Goal: Navigation & Orientation: Understand site structure

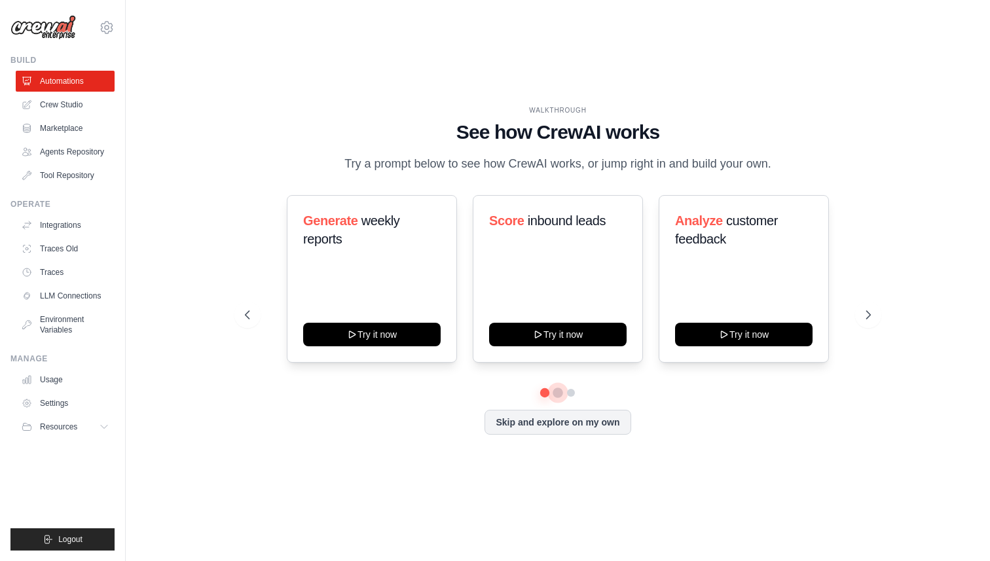
click at [559, 392] on button at bounding box center [558, 393] width 10 height 10
click at [571, 392] on button at bounding box center [571, 393] width 10 height 10
click at [556, 392] on button at bounding box center [557, 392] width 9 height 9
click at [570, 392] on button at bounding box center [571, 392] width 9 height 9
click at [555, 394] on button at bounding box center [557, 392] width 9 height 9
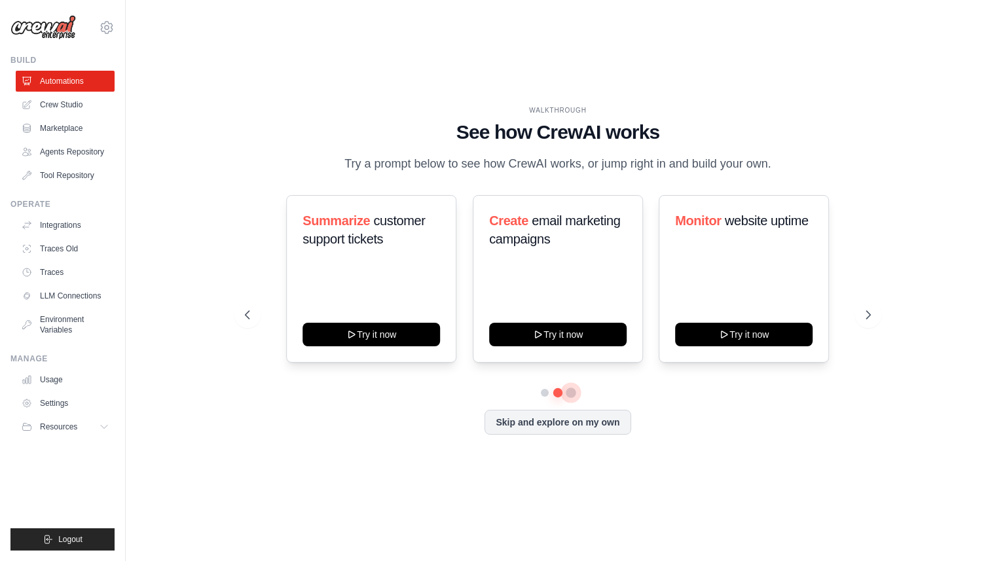
click at [569, 395] on button at bounding box center [571, 392] width 9 height 9
click at [61, 101] on link "Crew Studio" at bounding box center [66, 104] width 99 height 21
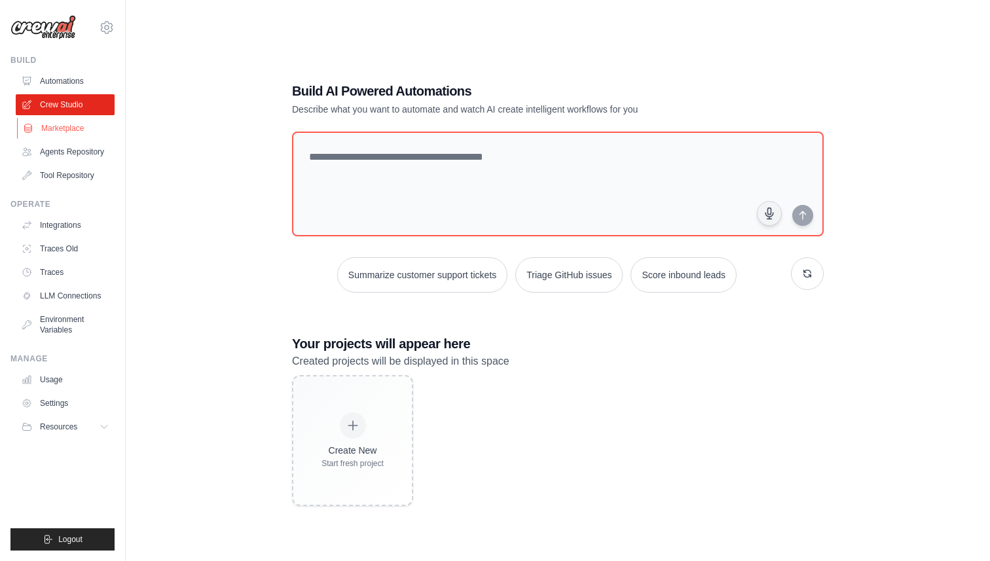
click at [59, 132] on link "Marketplace" at bounding box center [66, 128] width 99 height 21
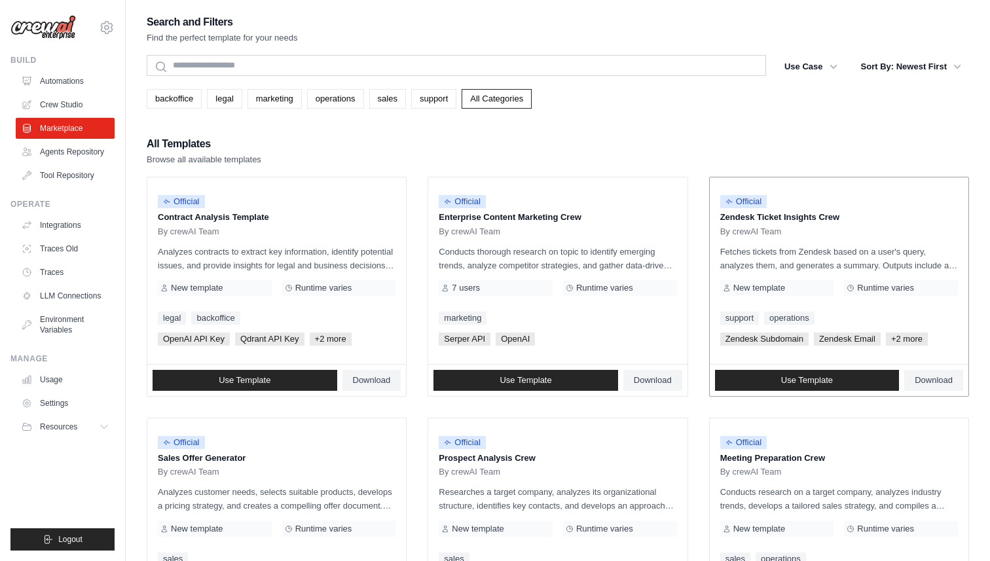
click at [777, 290] on span "New template" at bounding box center [760, 288] width 52 height 10
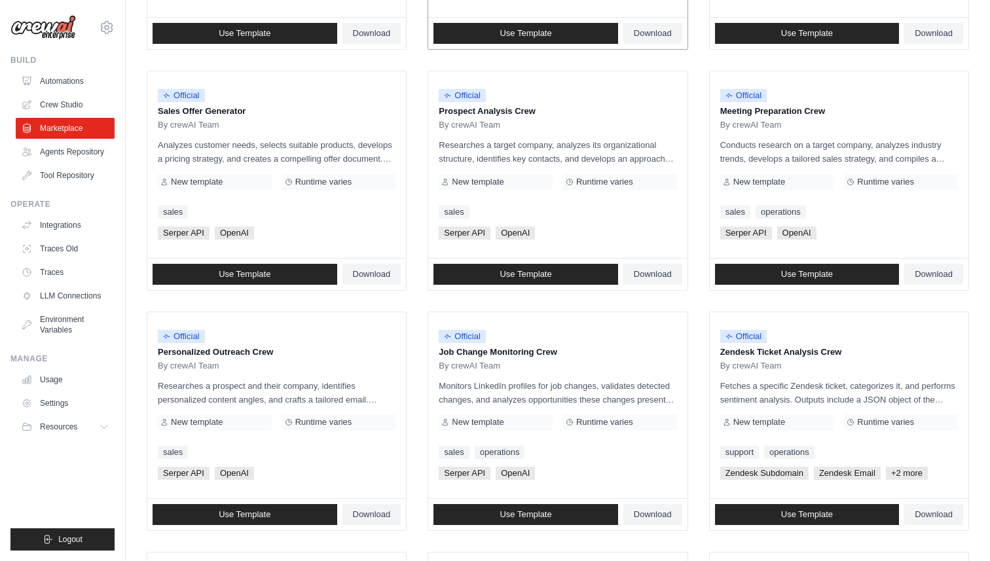
scroll to position [652, 0]
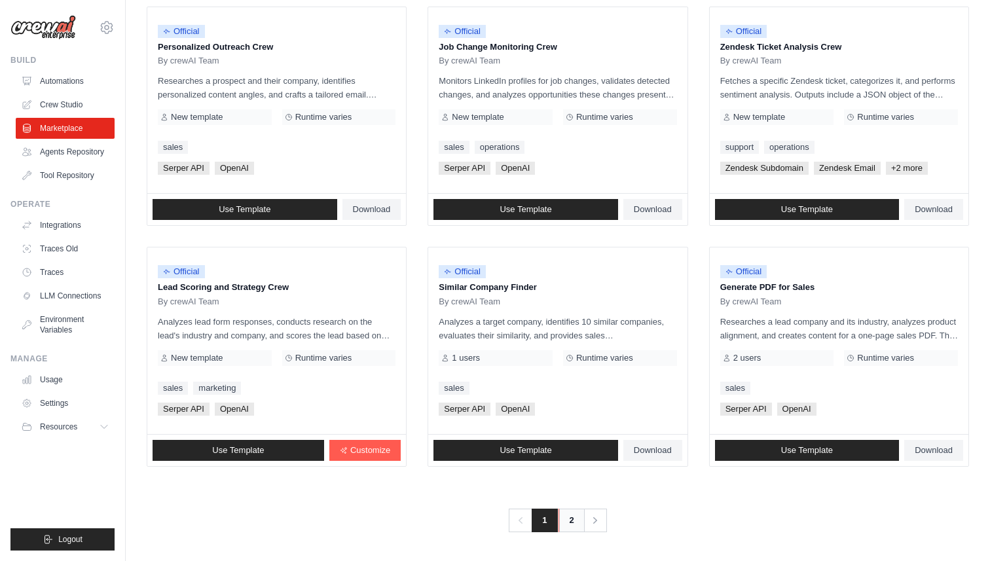
click at [569, 517] on link "2" at bounding box center [572, 521] width 26 height 24
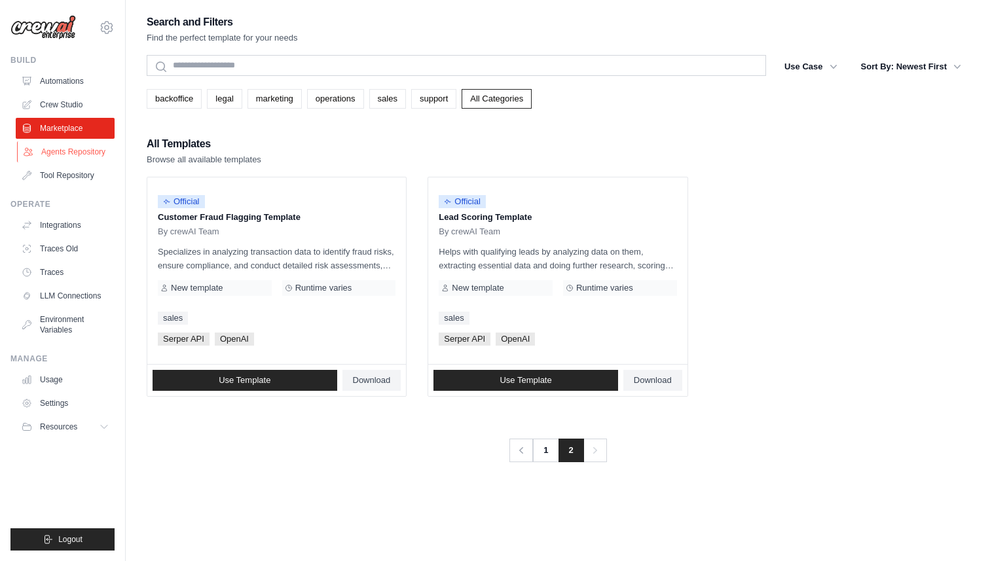
click at [32, 155] on icon at bounding box center [28, 152] width 10 height 10
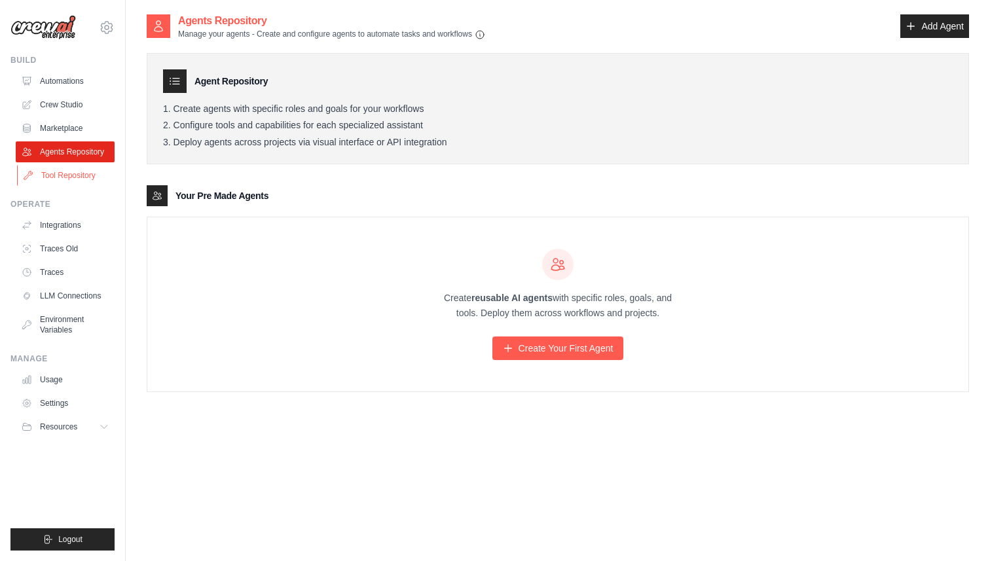
click at [66, 181] on link "Tool Repository" at bounding box center [66, 175] width 99 height 21
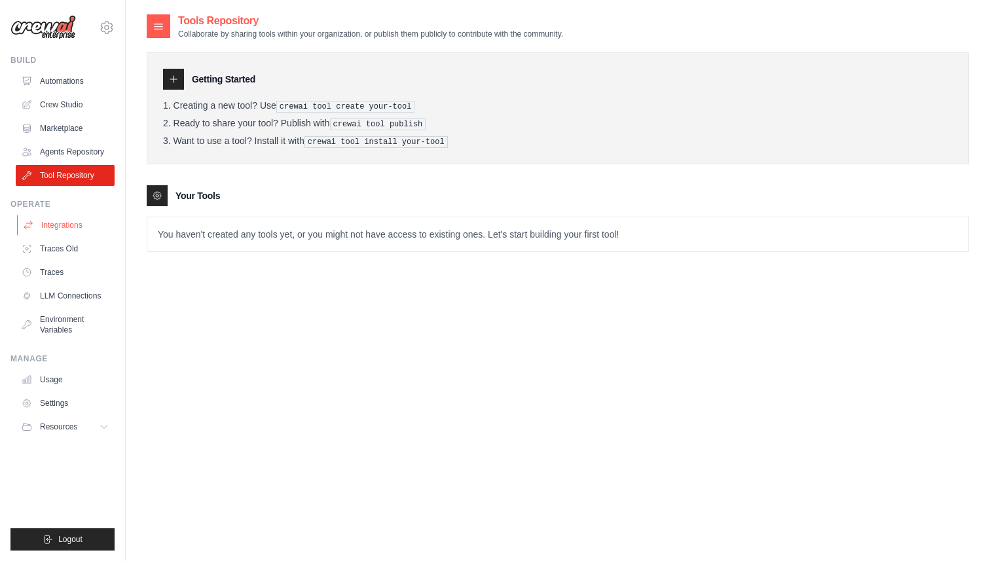
click at [56, 227] on link "Integrations" at bounding box center [66, 225] width 99 height 21
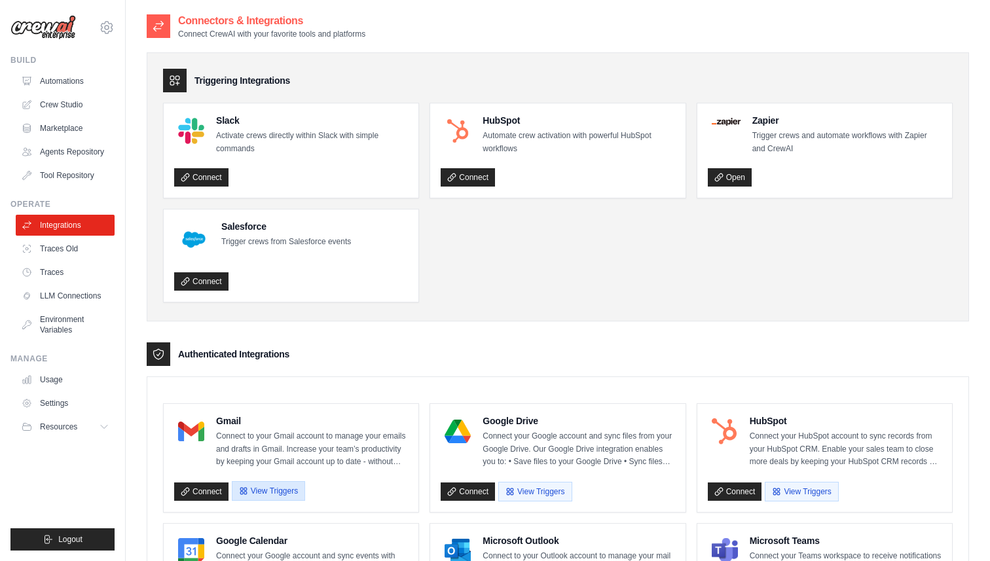
click at [286, 489] on button "View Triggers" at bounding box center [268, 491] width 73 height 20
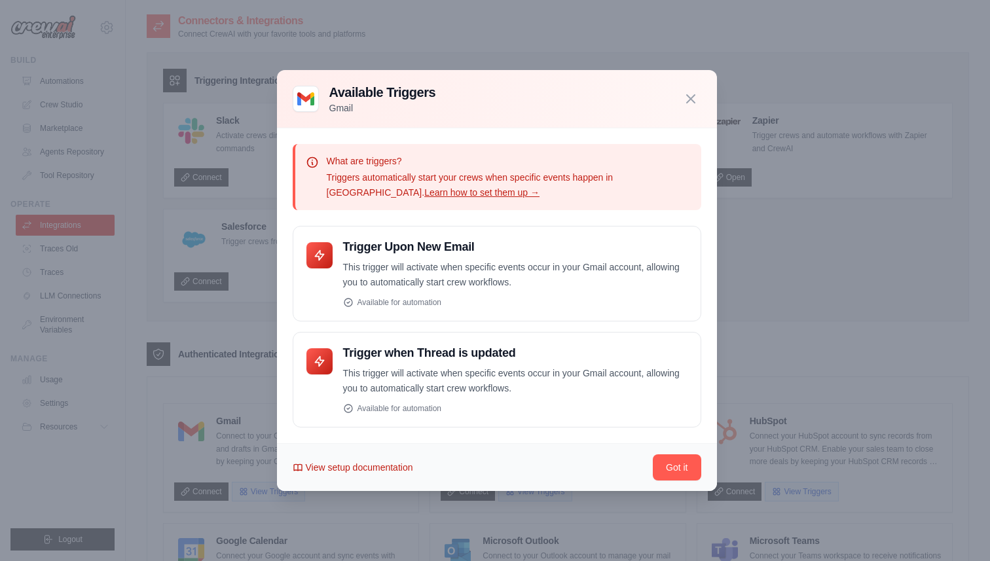
click at [320, 471] on span "View setup documentation" at bounding box center [359, 467] width 107 height 13
